Goal: Task Accomplishment & Management: Manage account settings

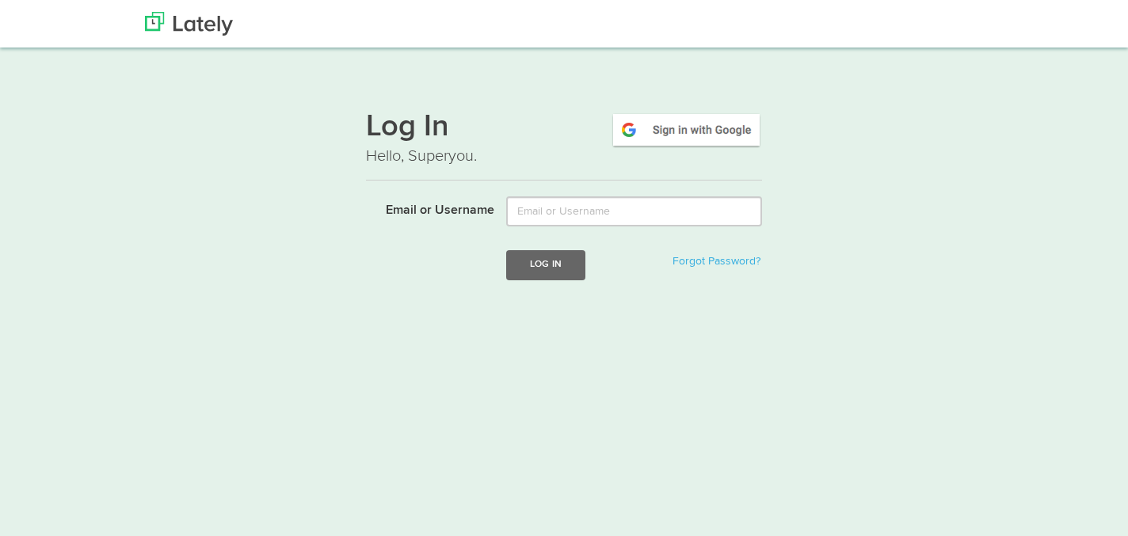
click at [639, 195] on div "Log In Hello, Superyou. Email or Username Log In Forgot Password?" at bounding box center [564, 200] width 396 height 209
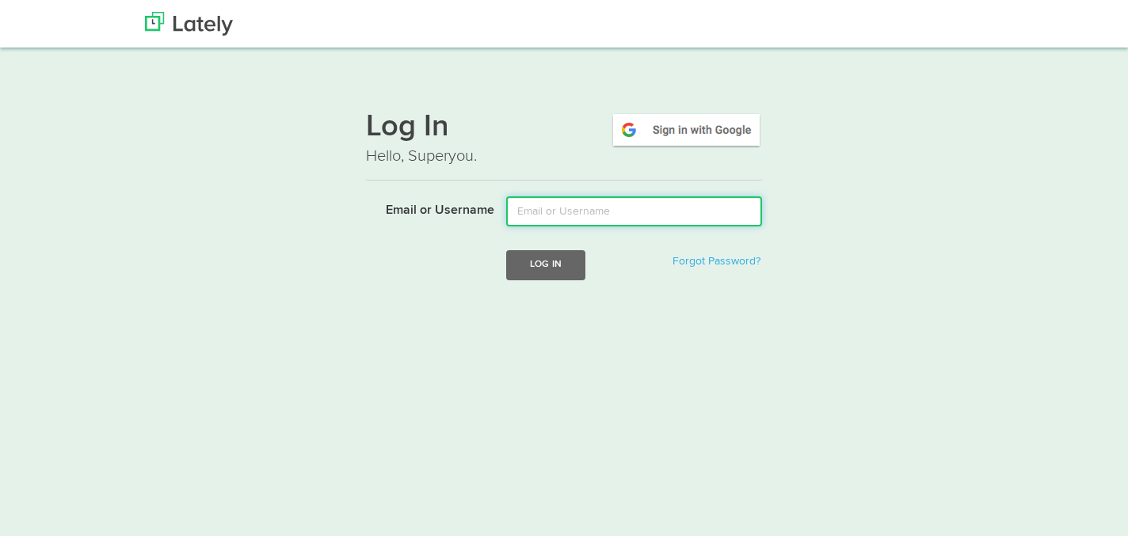
click at [624, 218] on input "Email or Username" at bounding box center [634, 211] width 256 height 30
type input "cadi@cadijordan.com"
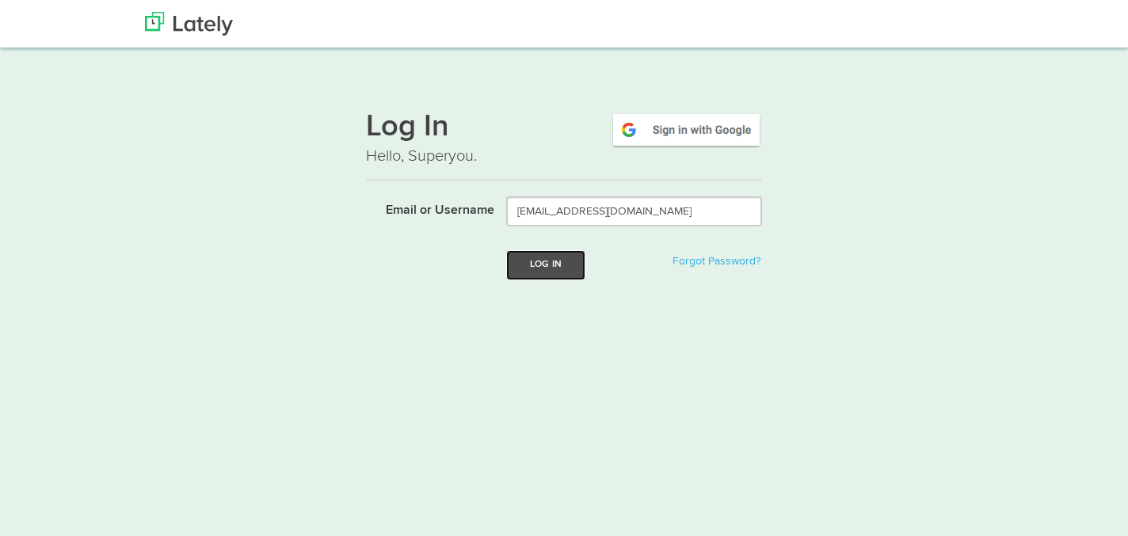
click at [550, 271] on button "Log In" at bounding box center [545, 264] width 79 height 29
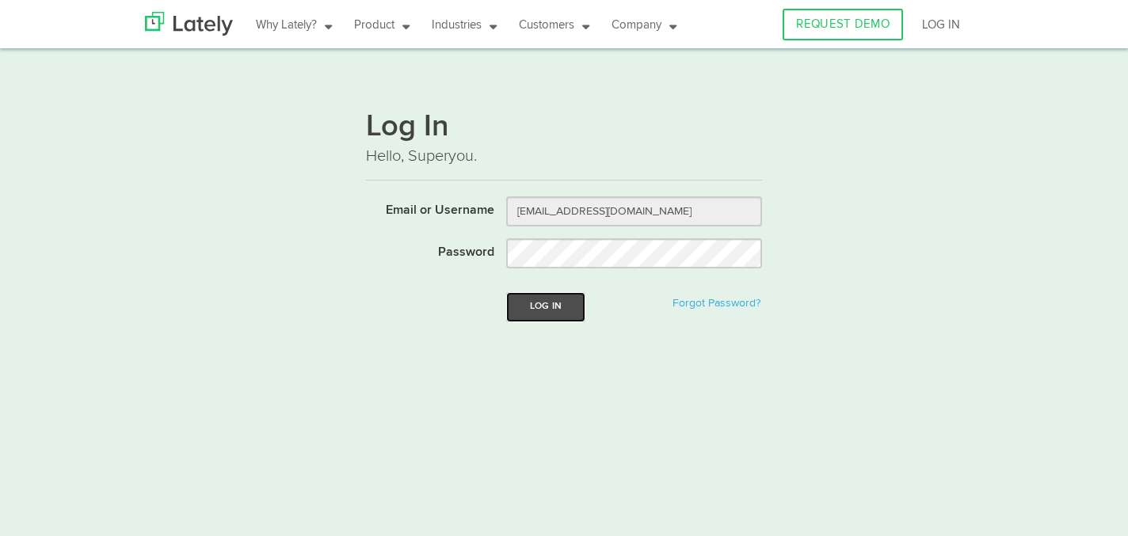
click at [557, 302] on button "Log In" at bounding box center [545, 306] width 79 height 29
